Goal: Information Seeking & Learning: Check status

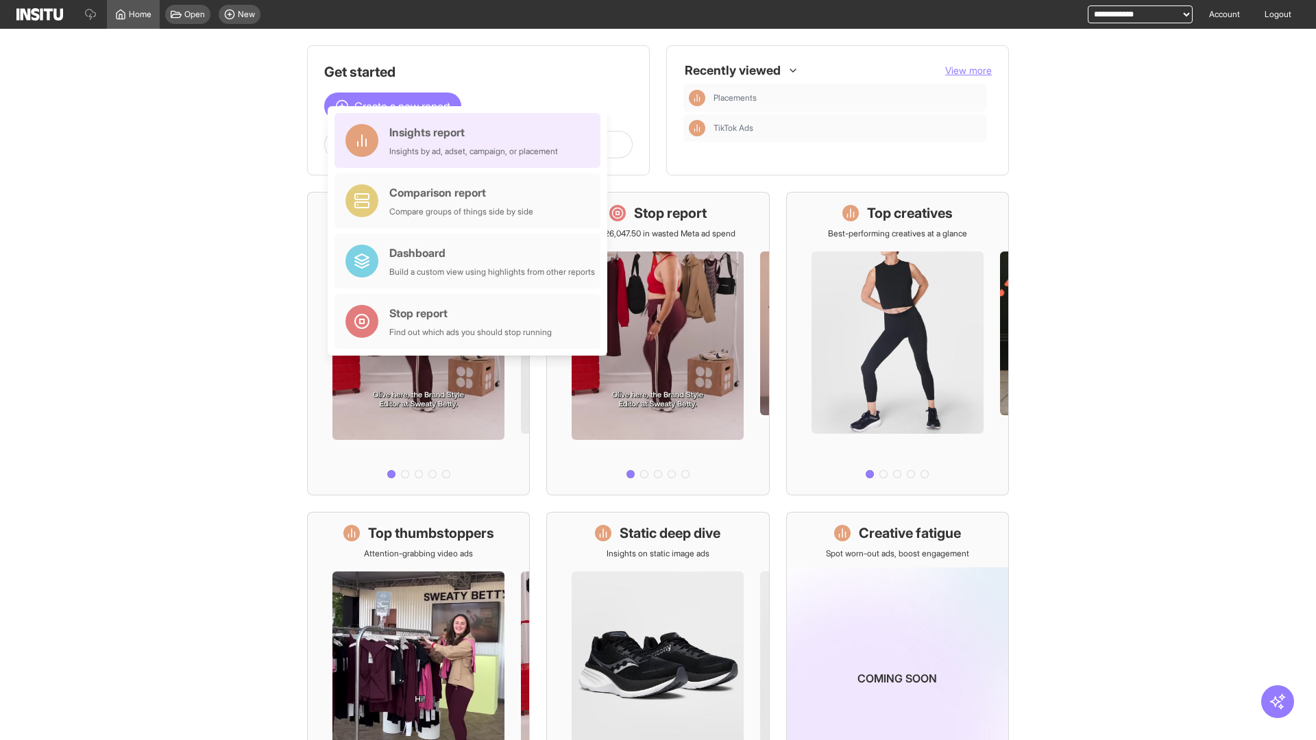
click at [471, 141] on div "Insights report Insights by ad, adset, campaign, or placement" at bounding box center [473, 140] width 169 height 33
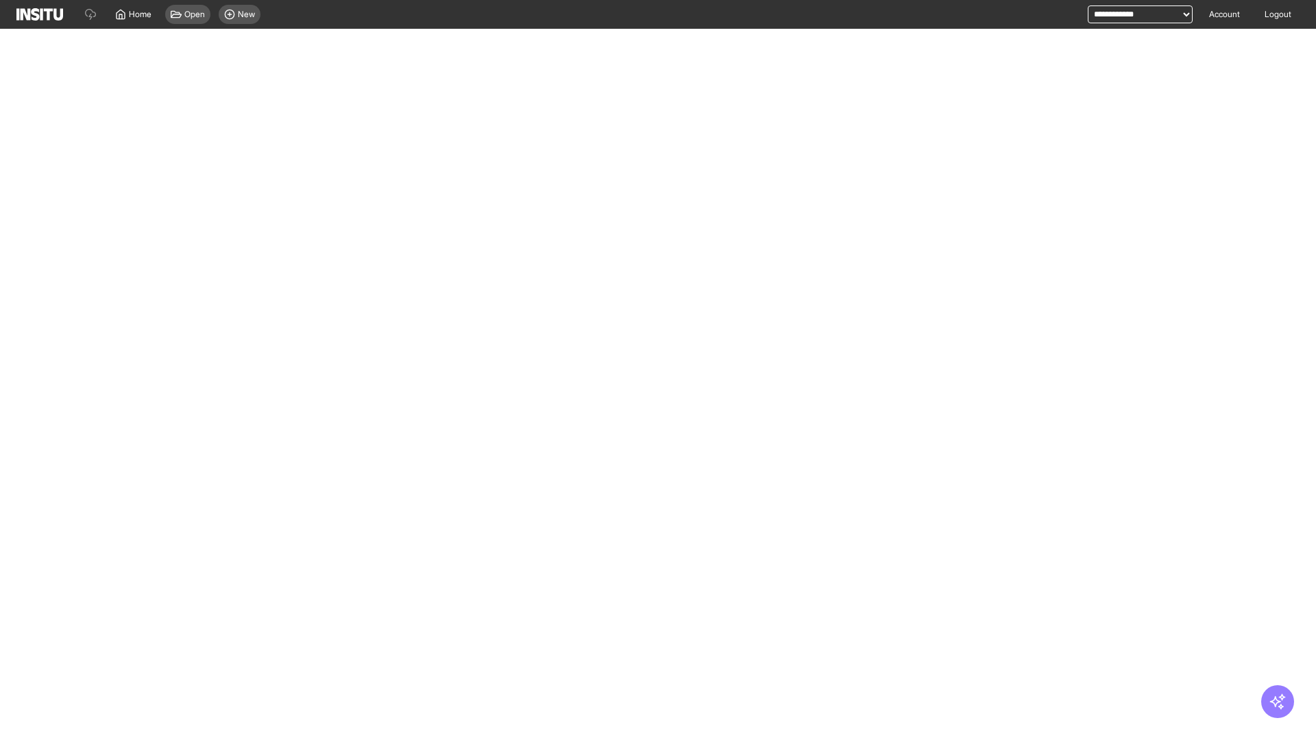
select select "**"
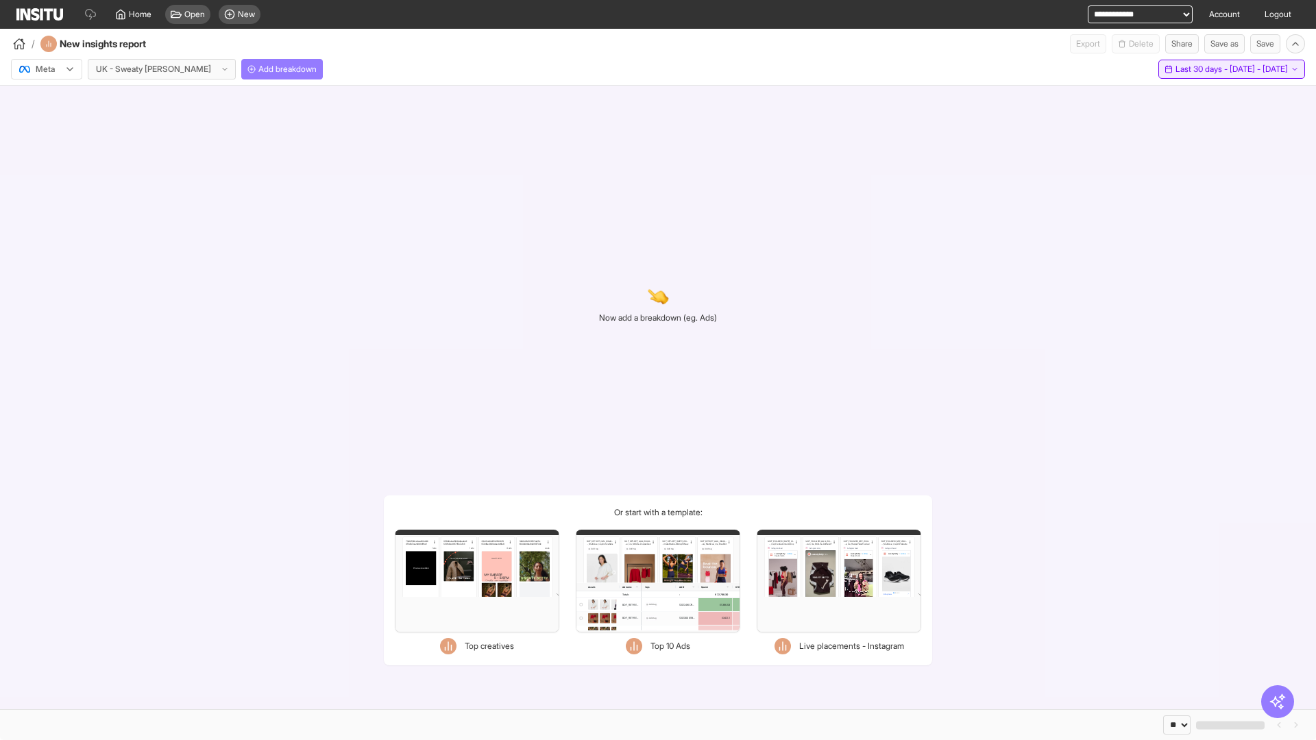
click at [1206, 69] on span "Last 30 days - [DATE] - [DATE]" at bounding box center [1232, 69] width 112 height 11
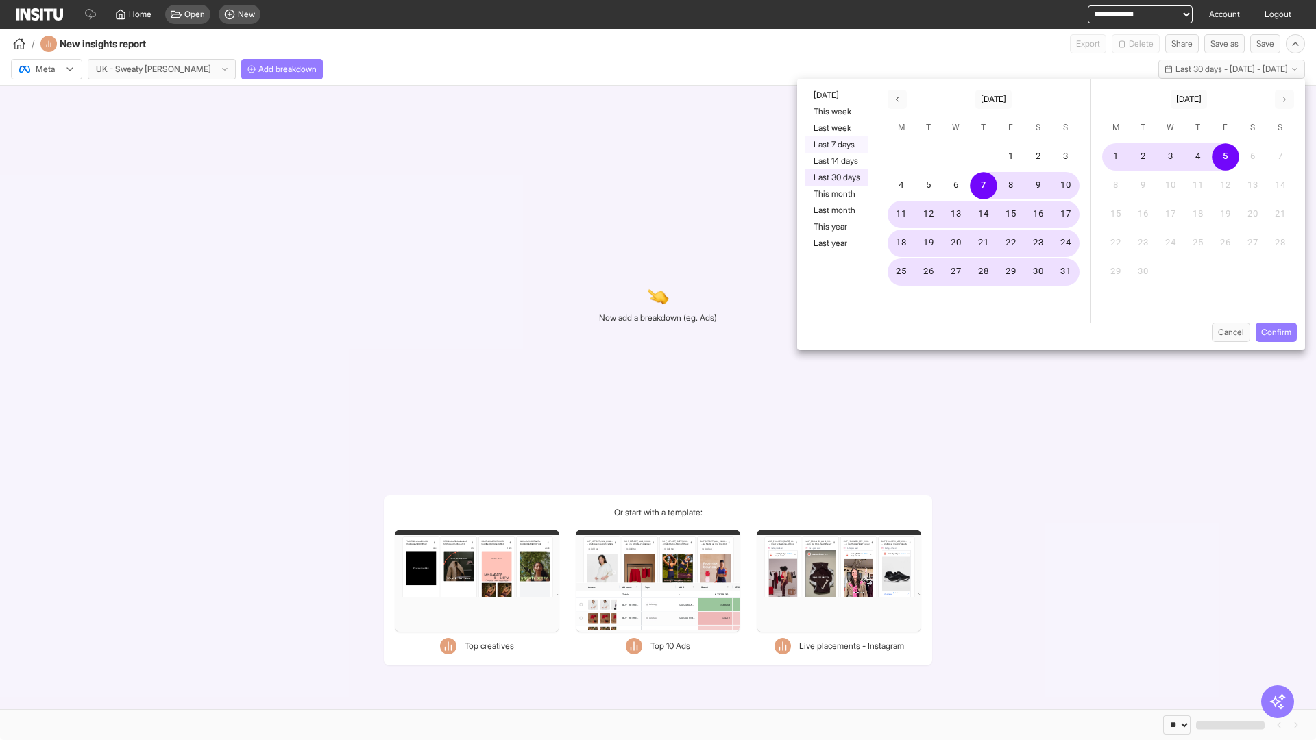
click at [836, 145] on button "Last 7 days" at bounding box center [836, 144] width 63 height 16
